Goal: Task Accomplishment & Management: Understand process/instructions

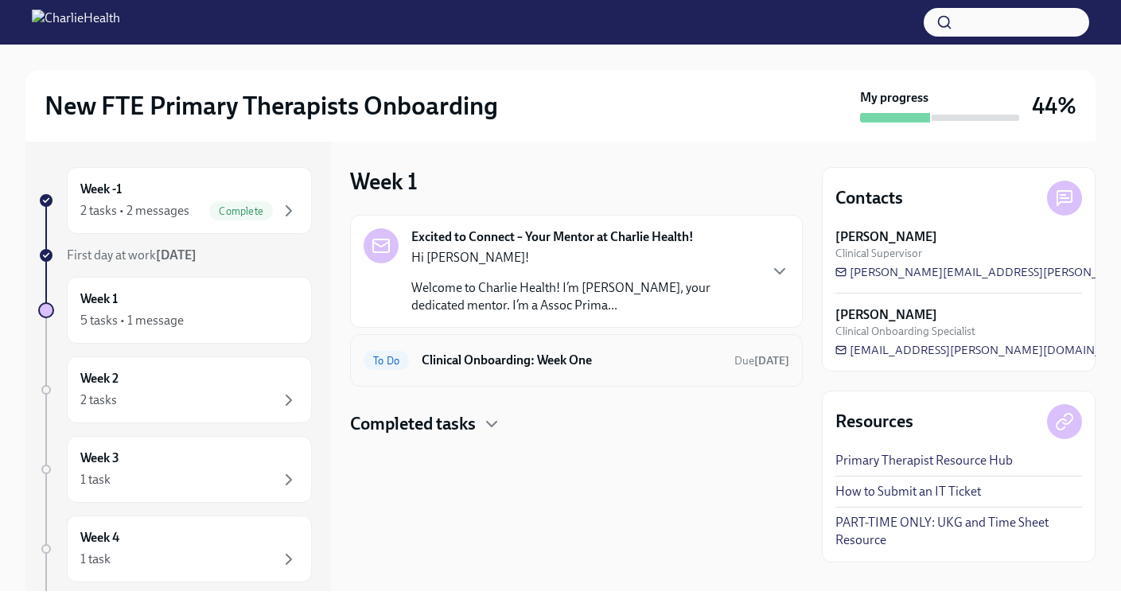
click at [494, 360] on h6 "Clinical Onboarding: Week One" at bounding box center [572, 361] width 300 height 18
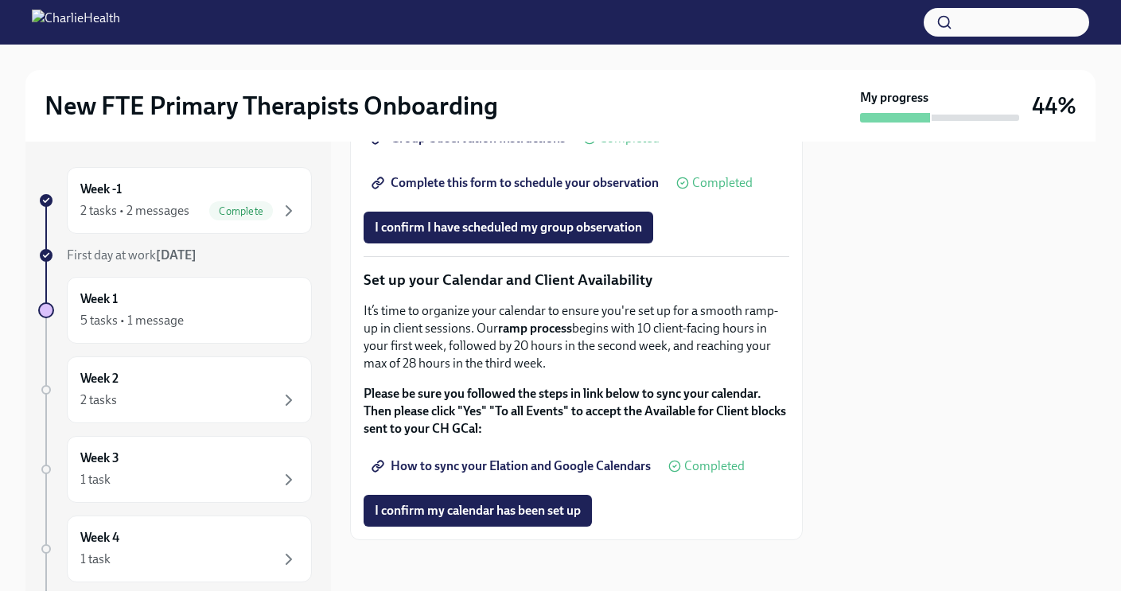
scroll to position [2578, 0]
click at [544, 191] on span "Complete this form to schedule your observation" at bounding box center [517, 183] width 284 height 16
click at [537, 236] on span "I confirm I have scheduled my group observation" at bounding box center [508, 228] width 267 height 16
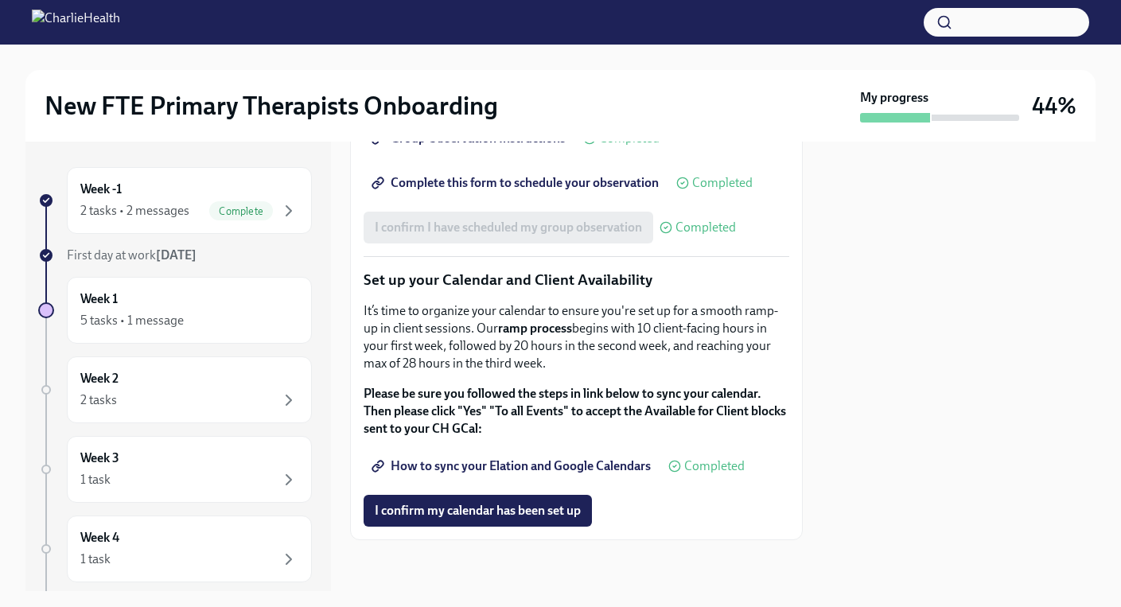
scroll to position [2686, 0]
click at [511, 514] on span "I confirm my calendar has been set up" at bounding box center [478, 511] width 206 height 16
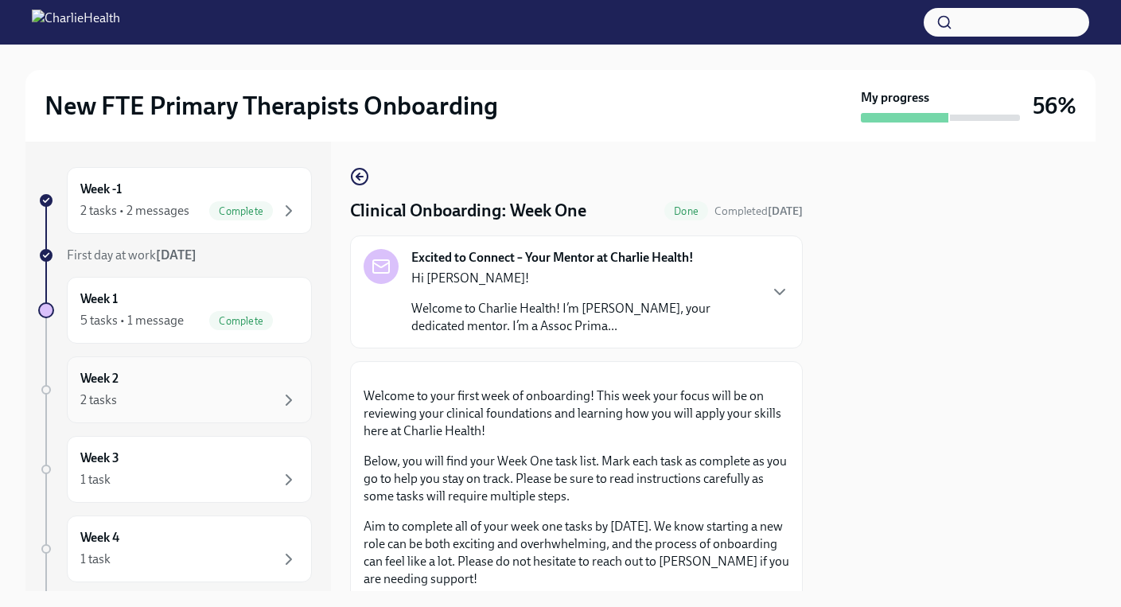
click at [224, 384] on div "Week 2 2 tasks" at bounding box center [189, 390] width 218 height 40
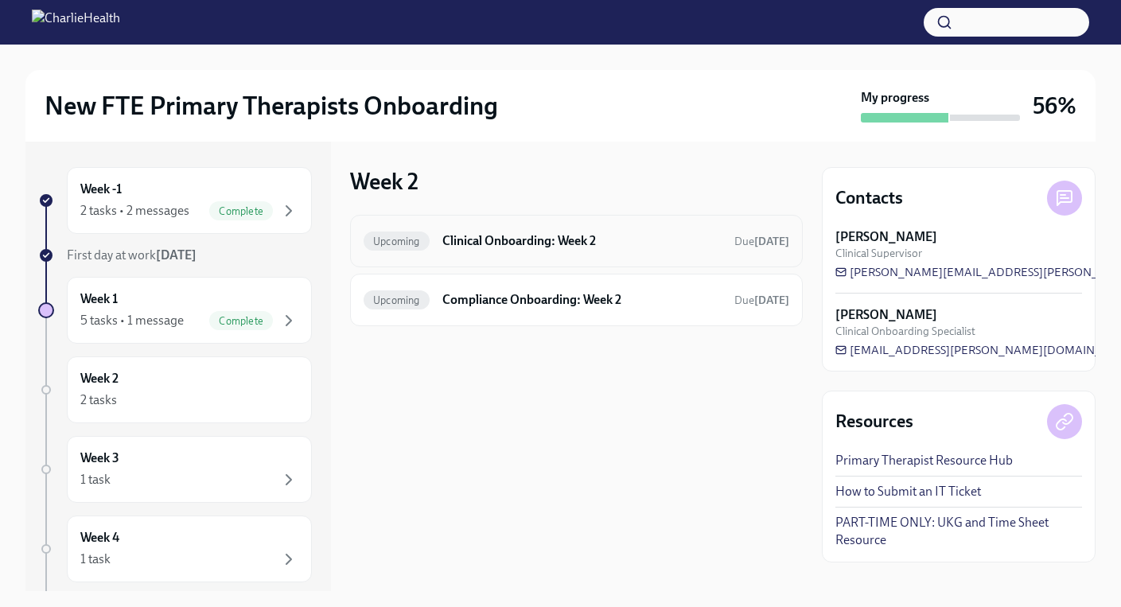
click at [527, 259] on div "Upcoming Clinical Onboarding: Week 2 Due [DATE]" at bounding box center [576, 241] width 453 height 53
click at [511, 237] on h6 "Clinical Onboarding: Week 2" at bounding box center [581, 241] width 279 height 18
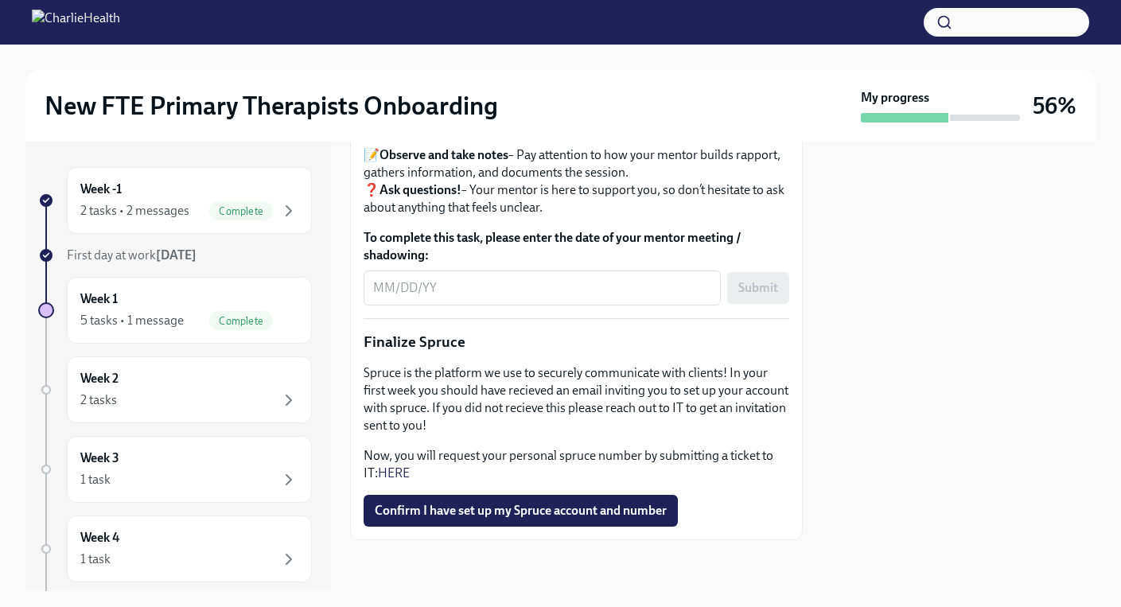
scroll to position [2017, 0]
click at [200, 458] on div "Week 3 1 task" at bounding box center [189, 470] width 218 height 40
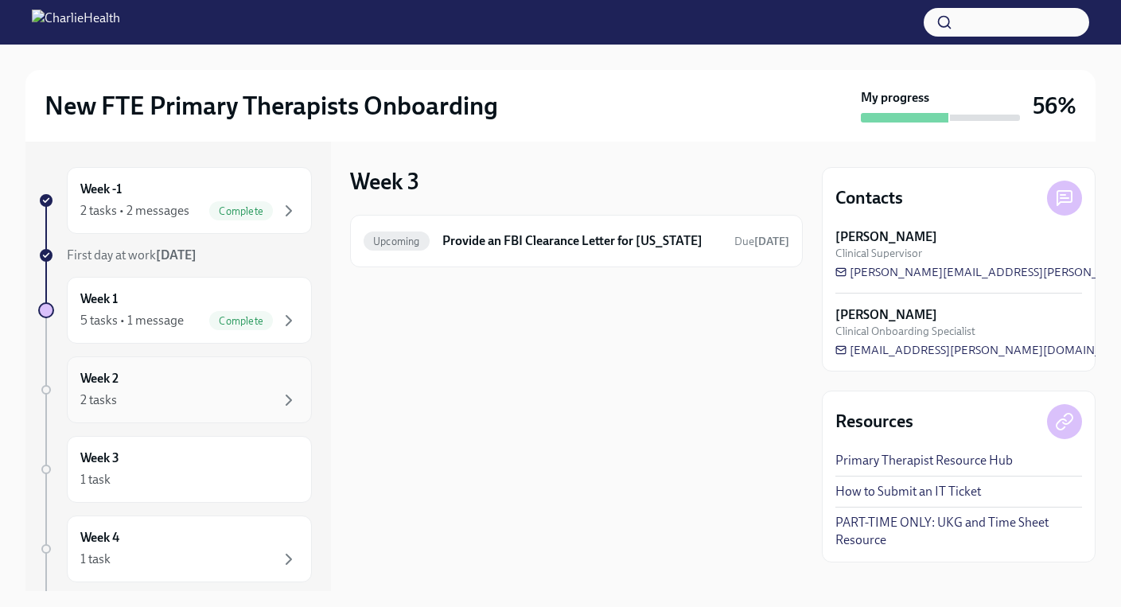
click at [186, 372] on div "Week 2 2 tasks" at bounding box center [189, 390] width 218 height 40
click at [494, 313] on div "Upcoming Compliance Onboarding: Week 2 Due [DATE]" at bounding box center [576, 300] width 453 height 53
click at [503, 313] on div "Upcoming Compliance Onboarding: Week 2 Due [DATE]" at bounding box center [576, 300] width 453 height 53
click at [505, 306] on h6 "Compliance Onboarding: Week 2" at bounding box center [581, 300] width 279 height 18
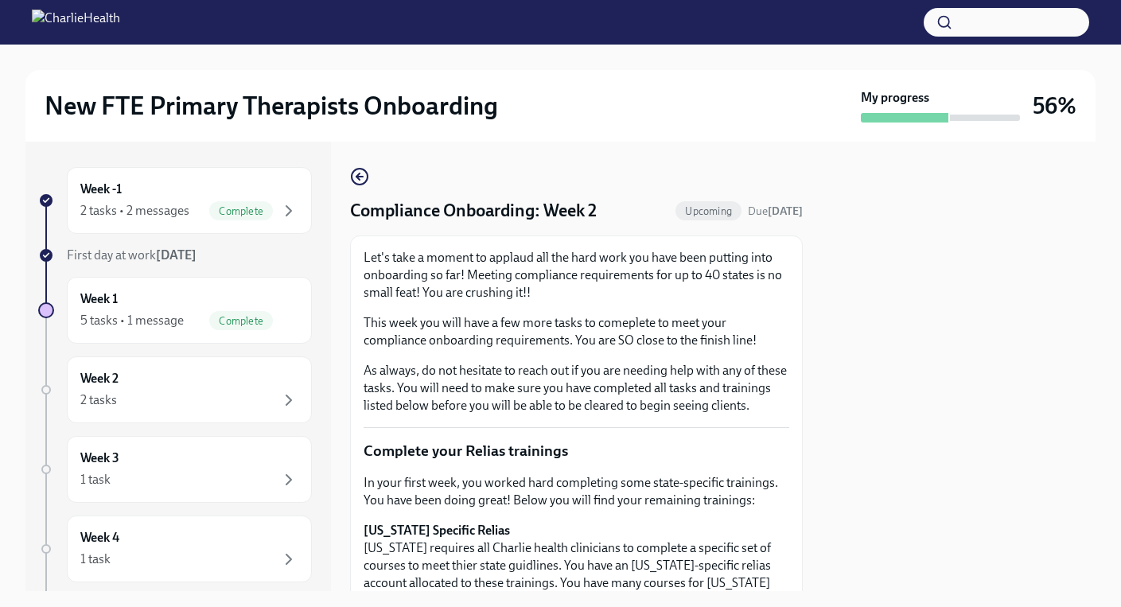
click at [511, 322] on p "This week you will have a few more tasks to comeplete to meet your compliance o…" at bounding box center [577, 331] width 426 height 35
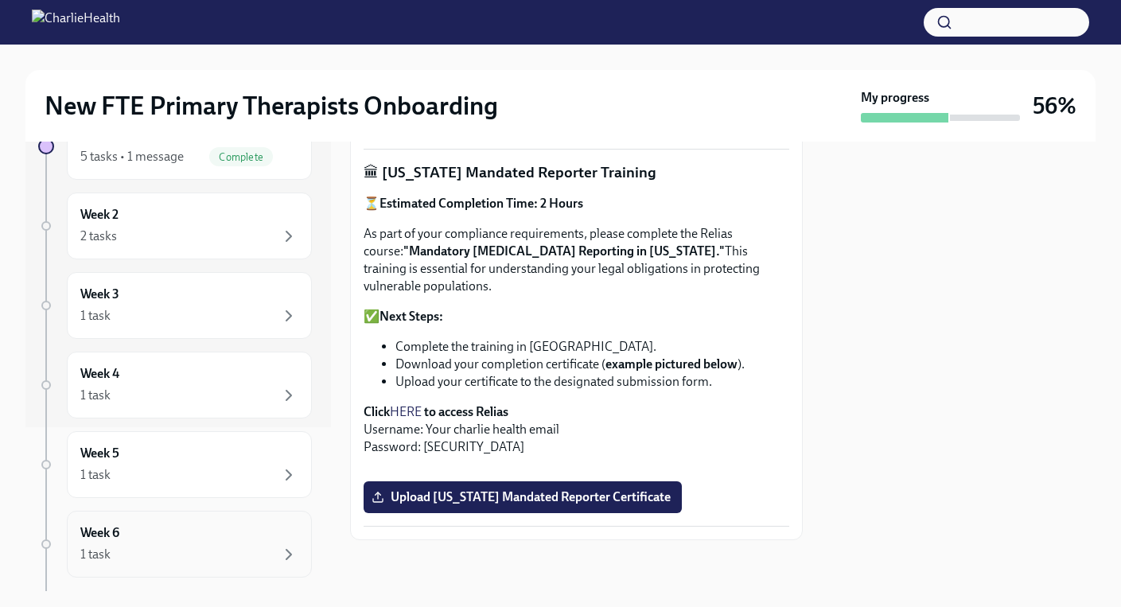
scroll to position [244, 0]
click at [192, 457] on div "Week 6 1 task" at bounding box center [189, 464] width 218 height 40
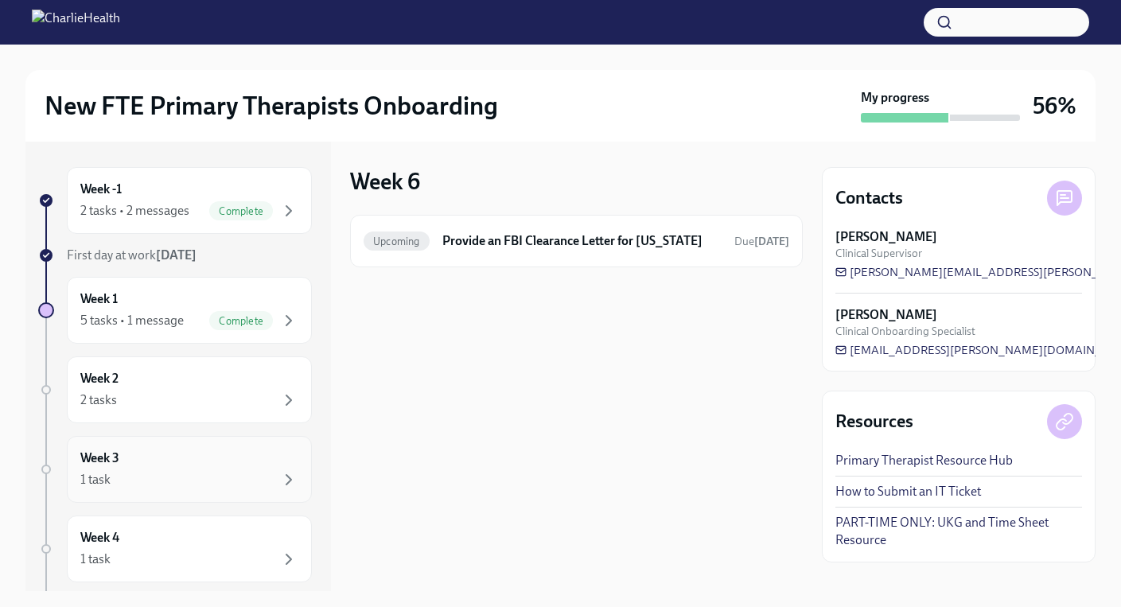
click at [140, 456] on div "Week 3 1 task" at bounding box center [189, 470] width 218 height 40
click at [164, 419] on div "Week 2 2 tasks" at bounding box center [189, 390] width 245 height 67
click at [177, 470] on div "1 task" at bounding box center [189, 479] width 218 height 19
click at [186, 530] on div "Week 4 1 task" at bounding box center [189, 549] width 218 height 40
click at [165, 414] on div "Week 2 2 tasks" at bounding box center [189, 390] width 245 height 67
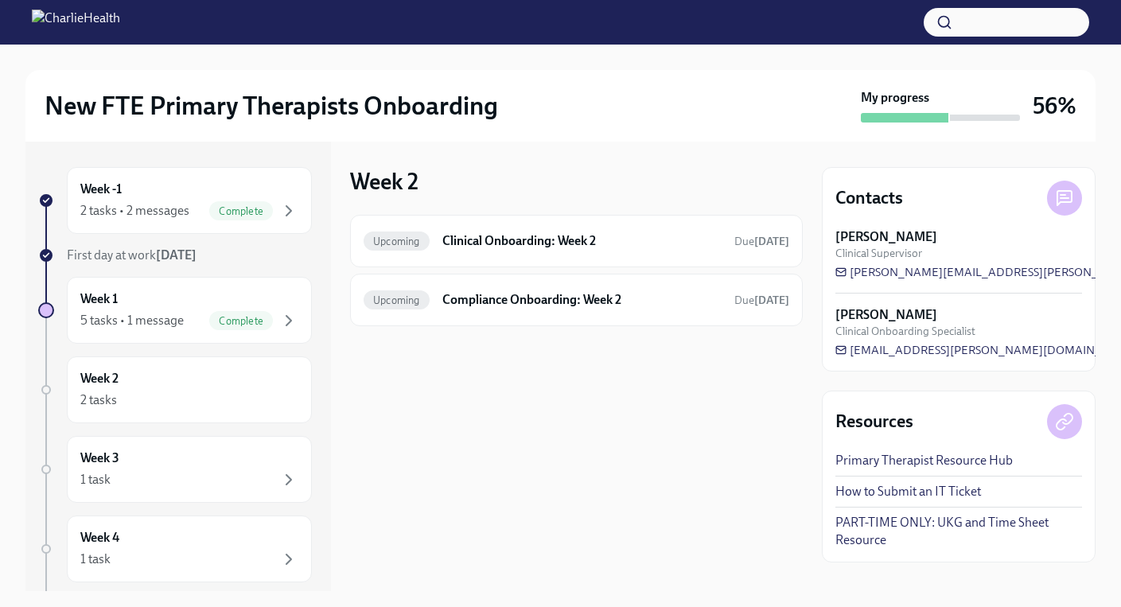
click at [498, 331] on div at bounding box center [576, 351] width 453 height 51
click at [497, 305] on h6 "Compliance Onboarding: Week 2" at bounding box center [581, 300] width 279 height 18
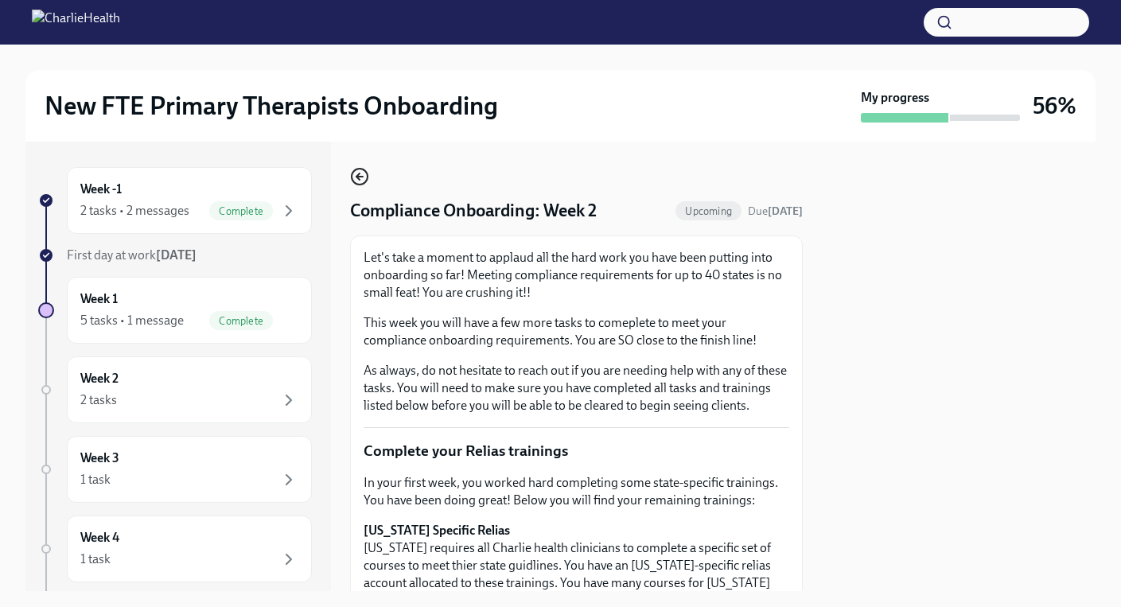
click at [360, 173] on icon "button" at bounding box center [359, 176] width 19 height 19
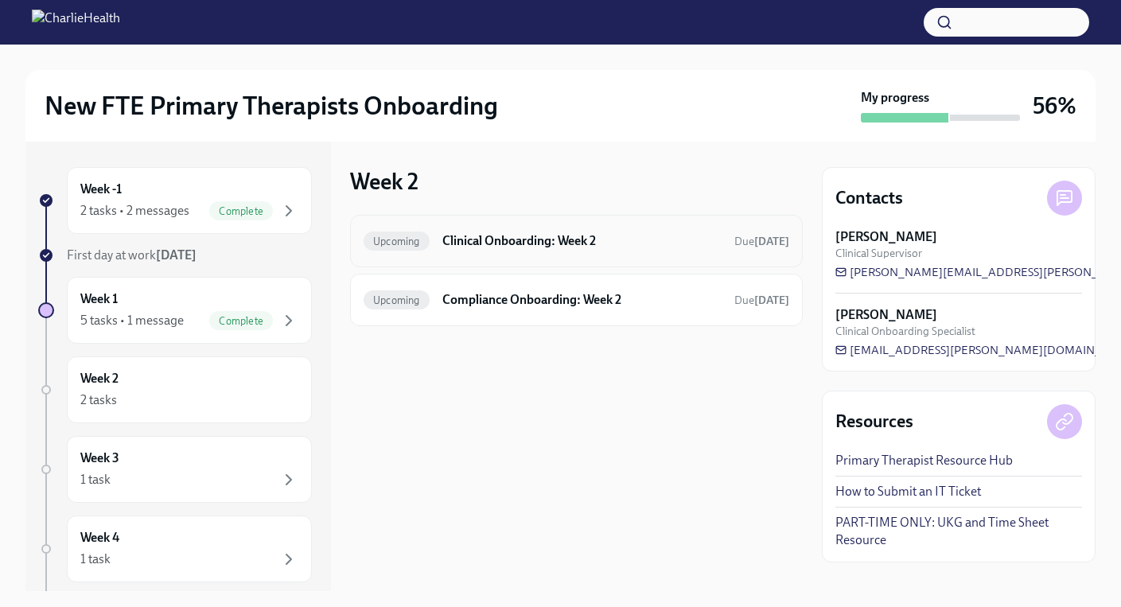
click at [524, 235] on h6 "Clinical Onboarding: Week 2" at bounding box center [581, 241] width 279 height 18
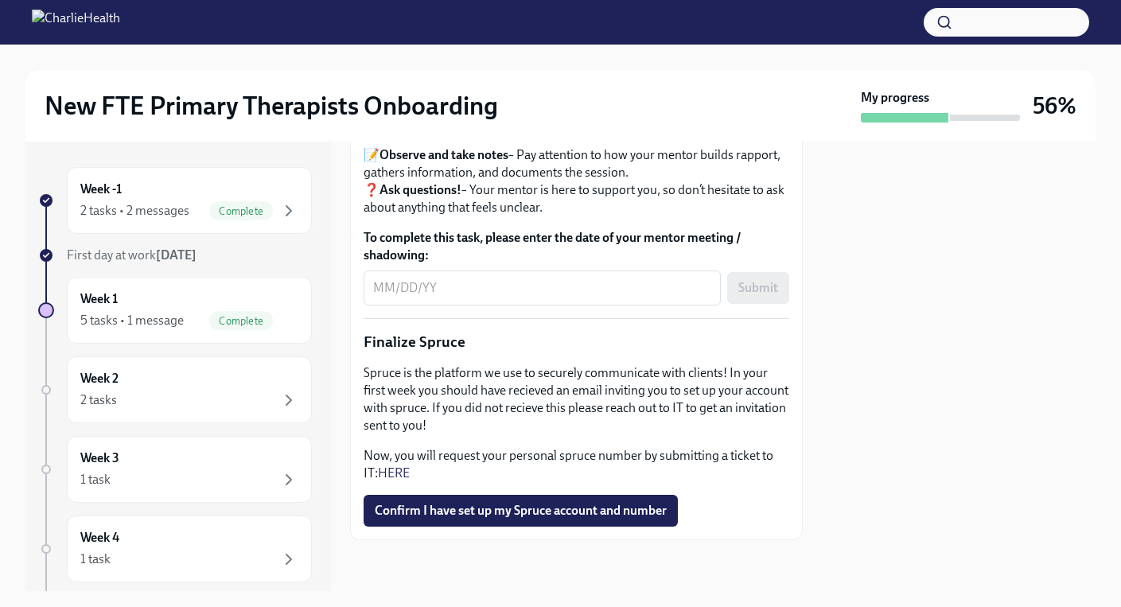
scroll to position [2017, 0]
click at [259, 449] on div "Week 3 1 task" at bounding box center [189, 469] width 245 height 67
